Goal: Check status: Check status

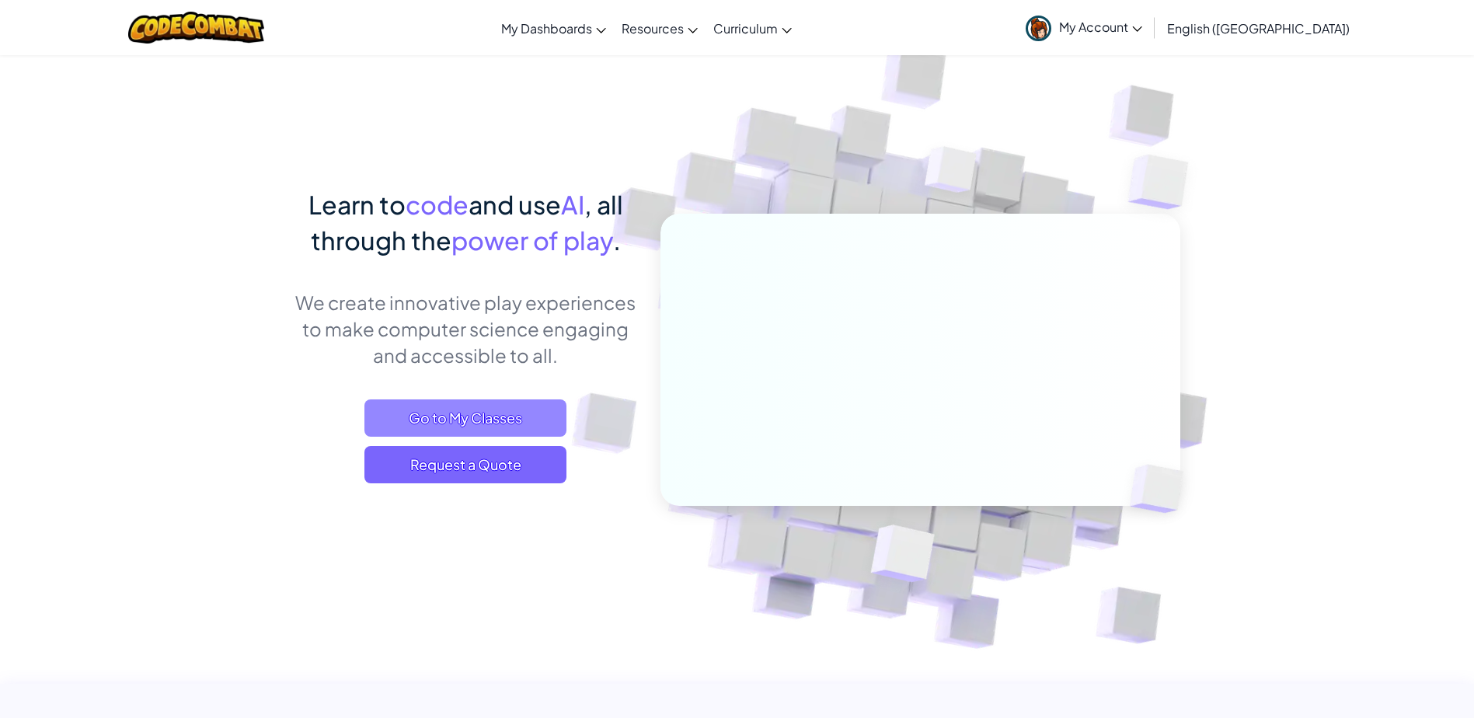
click at [489, 422] on span "Go to My Classes" at bounding box center [465, 417] width 202 height 37
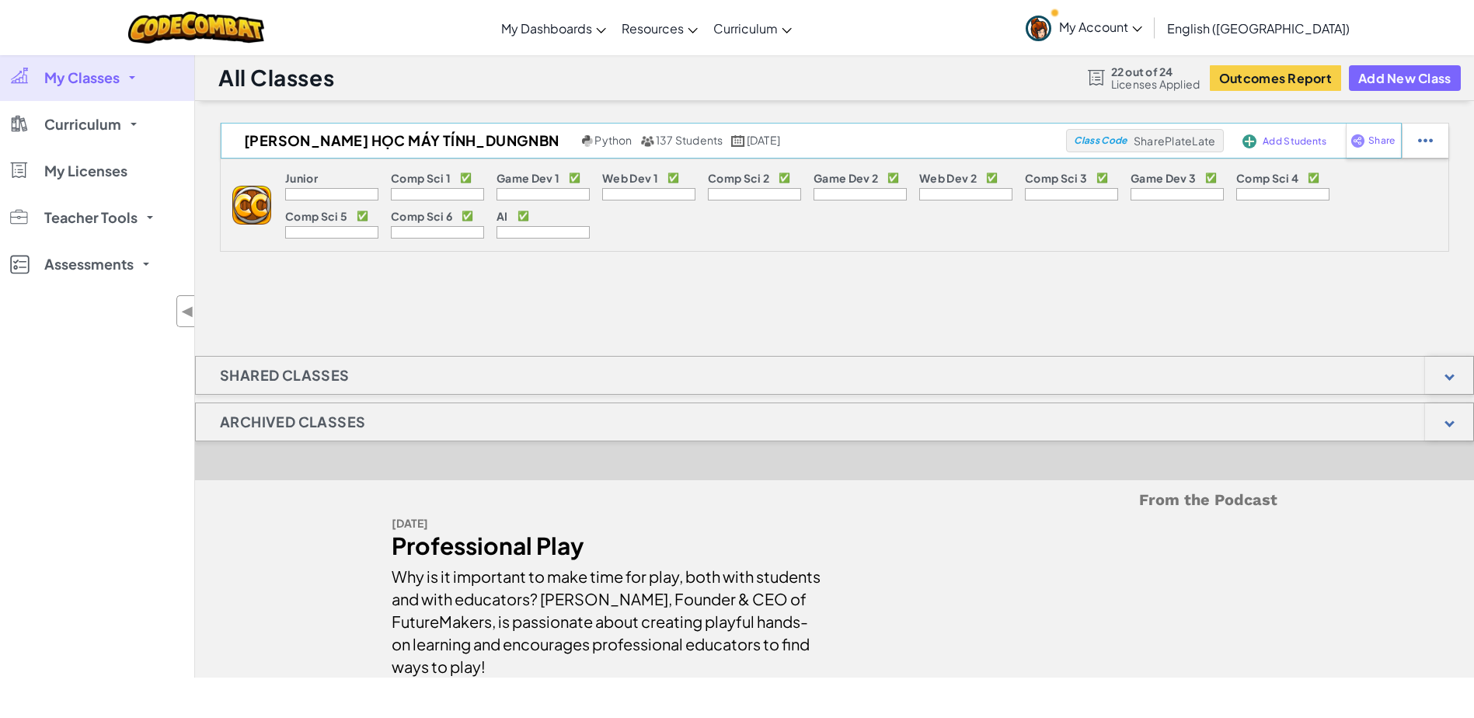
click at [544, 125] on div "[PERSON_NAME] học máy tính_DungNBN Python 137 Students [DATE] Class Code ShareP…" at bounding box center [811, 141] width 1181 height 36
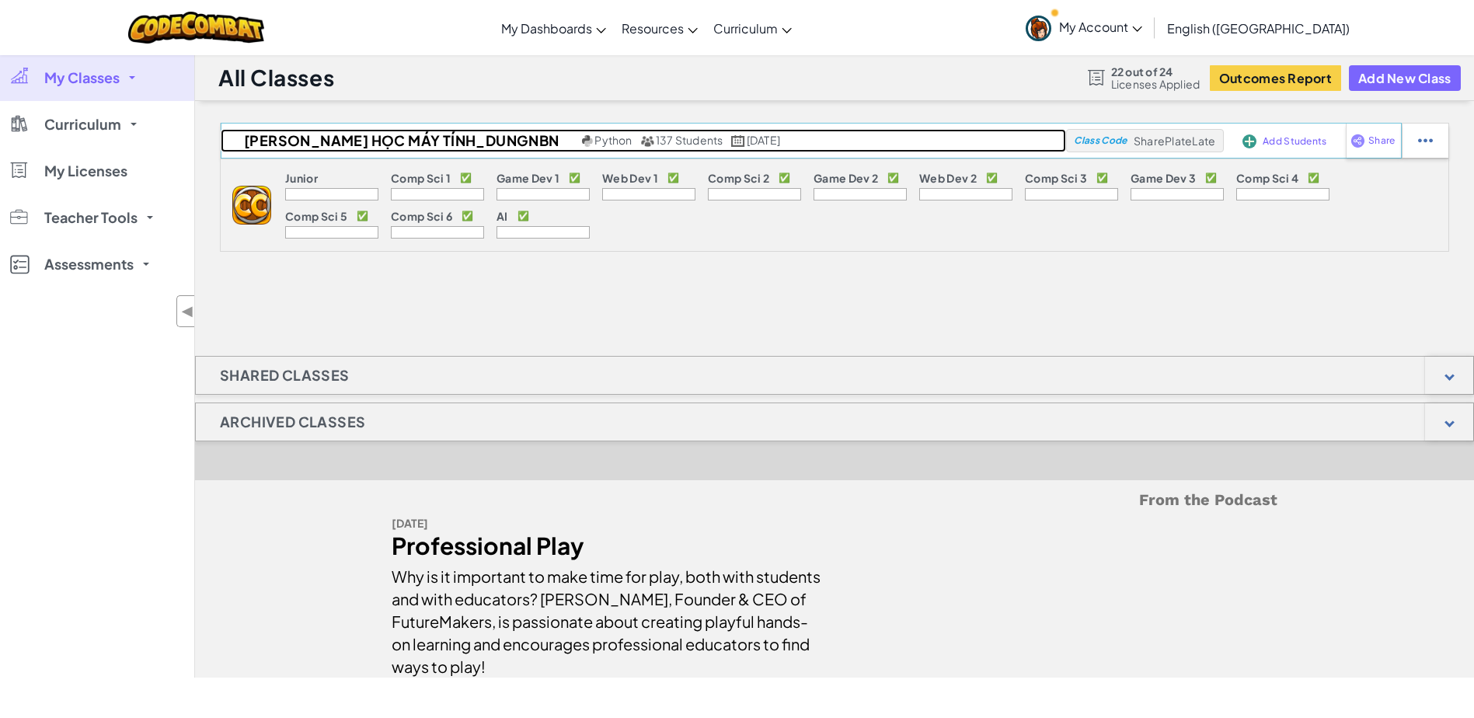
click at [419, 151] on h2 "[PERSON_NAME] học máy tính_DungNBN" at bounding box center [399, 140] width 357 height 23
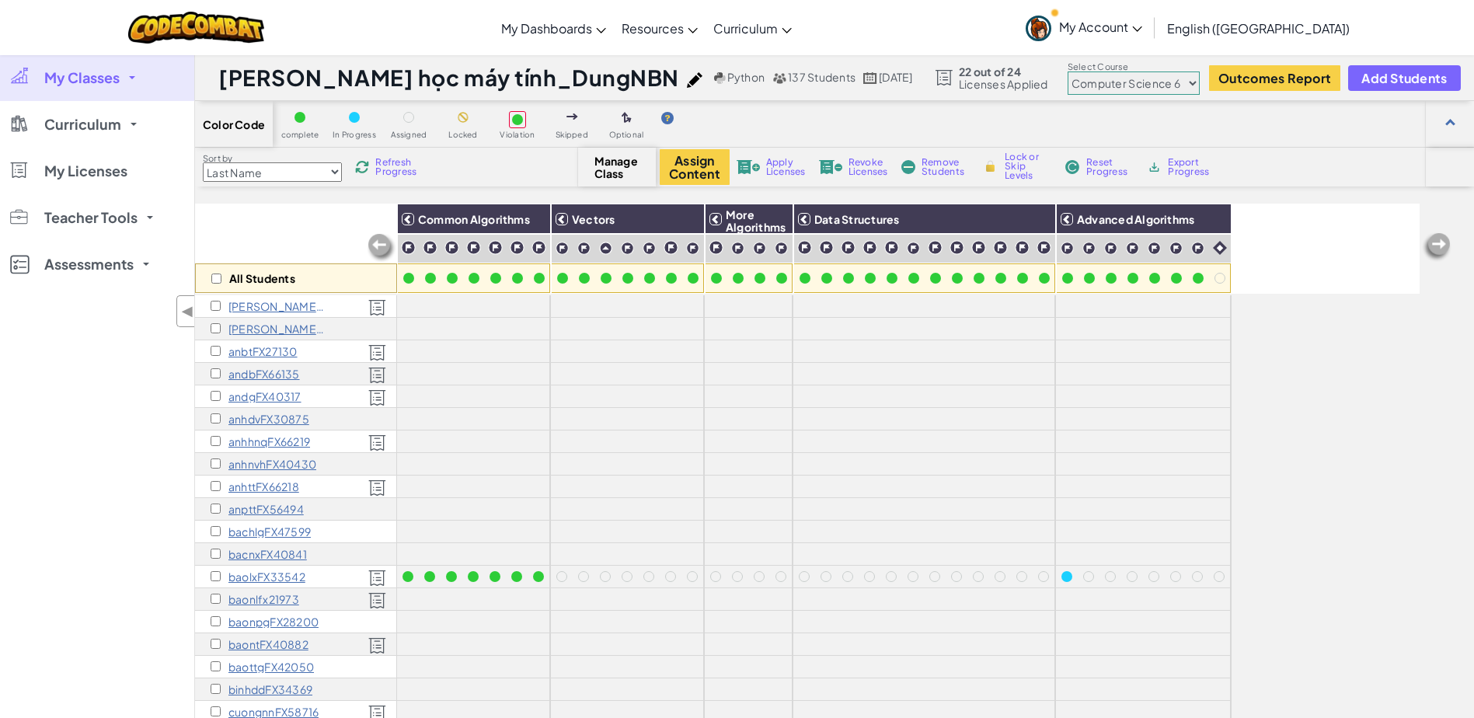
click at [1135, 85] on select "Junior Introduction to Computer Science Game Development 1 Web Development 1 Co…" at bounding box center [1134, 82] width 132 height 23
click at [1068, 71] on select "Junior Introduction to Computer Science Game Development 1 Web Development 1 Co…" at bounding box center [1134, 82] width 132 height 23
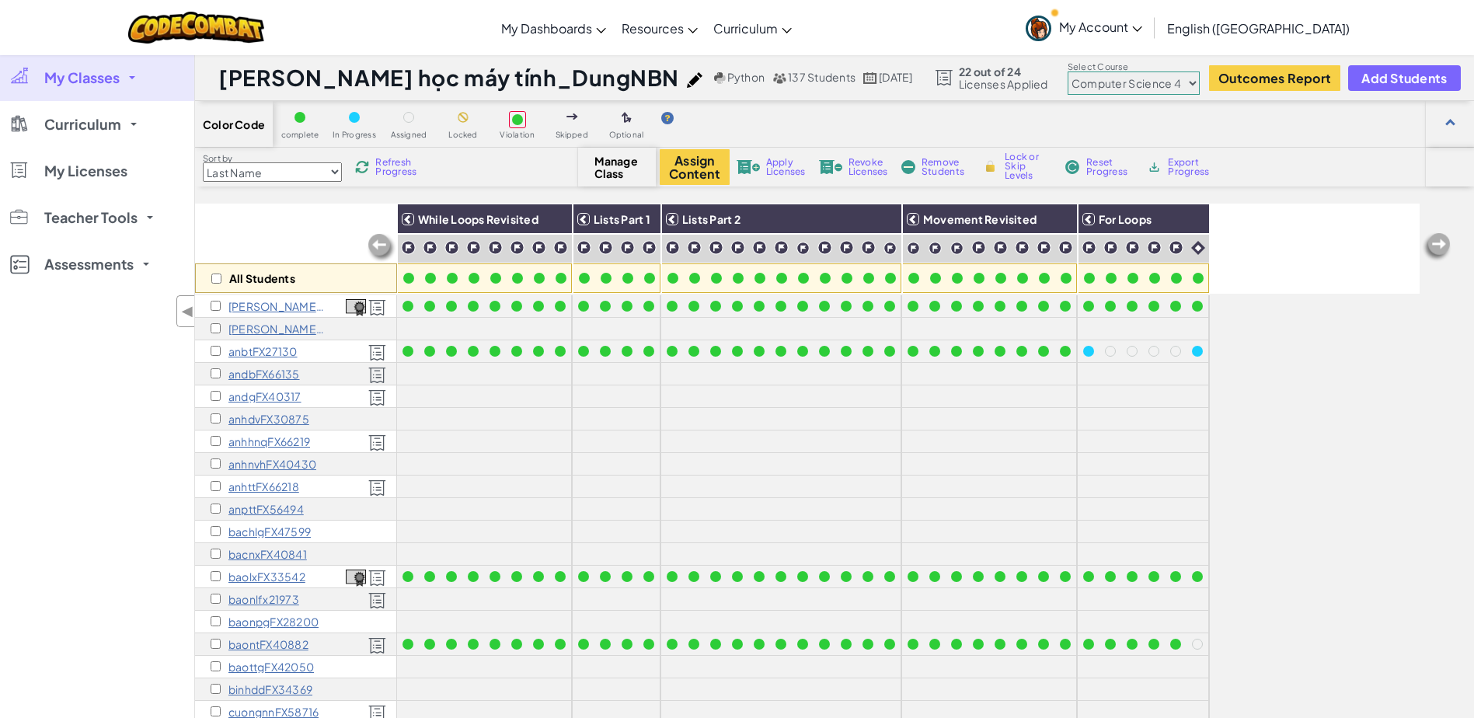
scroll to position [396, 0]
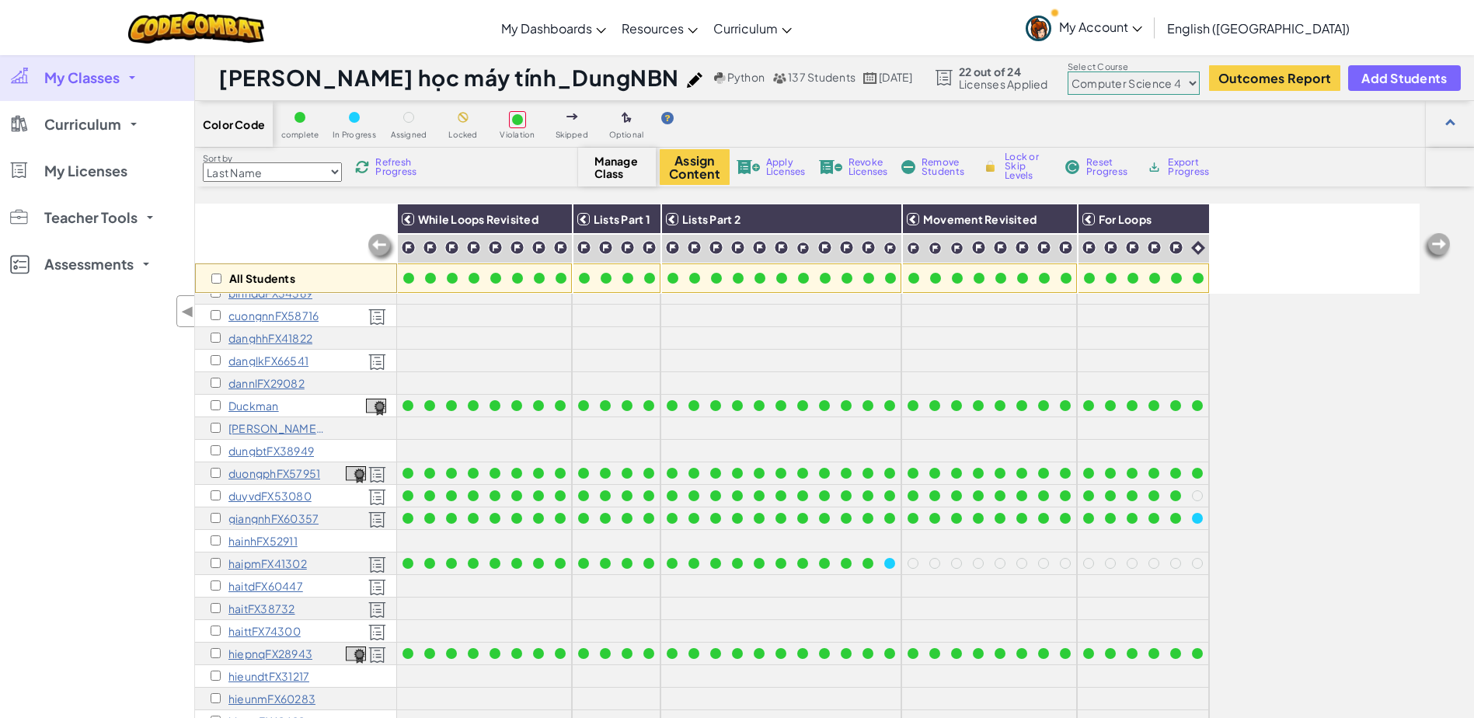
click at [1170, 89] on select "Junior Introduction to Computer Science Game Development 1 Web Development 1 Co…" at bounding box center [1134, 82] width 132 height 23
select select "569ed916efa72b0ced971447"
click at [1068, 71] on select "Junior Introduction to Computer Science Game Development 1 Web Development 1 Co…" at bounding box center [1134, 82] width 132 height 23
